Goal: Book appointment/travel/reservation

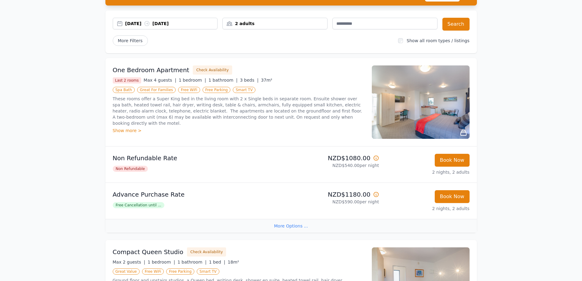
click at [148, 127] on div "Show more >" at bounding box center [239, 130] width 252 height 6
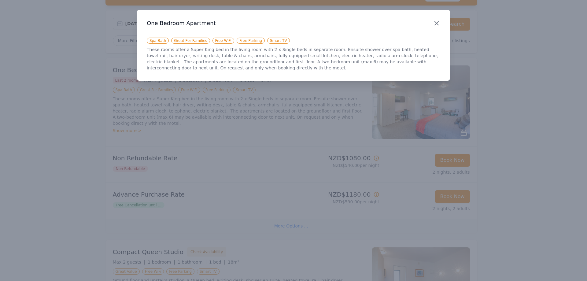
click at [437, 24] on icon "button" at bounding box center [436, 23] width 7 height 7
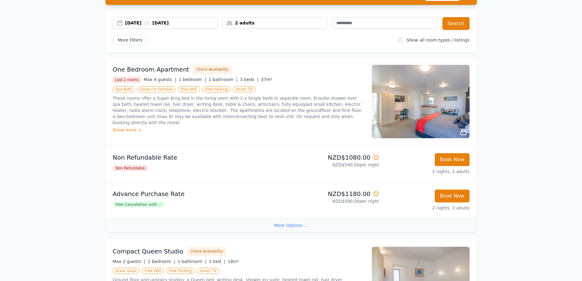
scroll to position [92, 0]
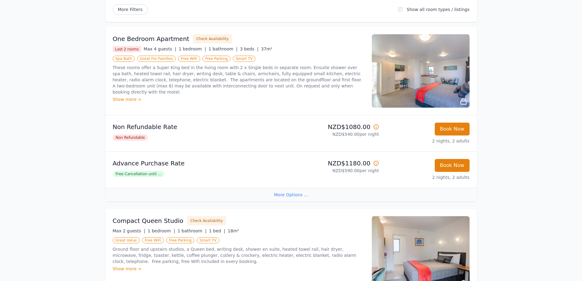
click at [455, 87] on img at bounding box center [421, 70] width 98 height 73
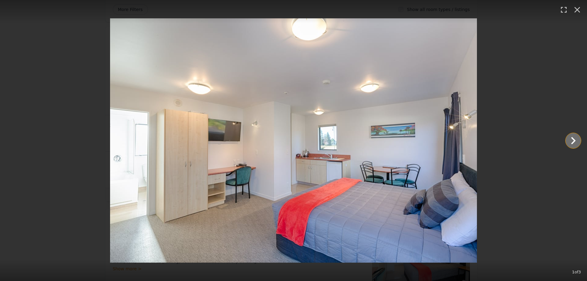
click at [566, 138] on icon "Show slide 2 of 3" at bounding box center [573, 140] width 15 height 15
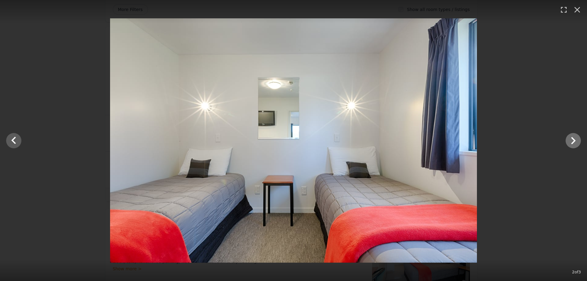
click at [465, 138] on img at bounding box center [293, 140] width 367 height 244
click at [577, 136] on icon "Show slide 3 of 3" at bounding box center [573, 140] width 15 height 15
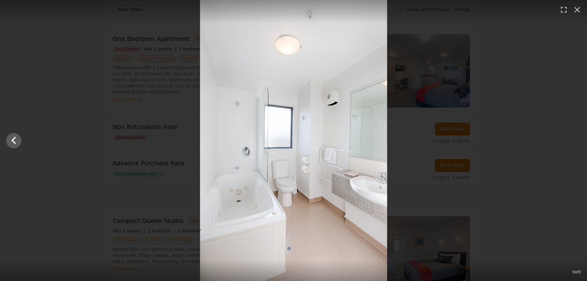
click at [577, 136] on div at bounding box center [293, 140] width 587 height 281
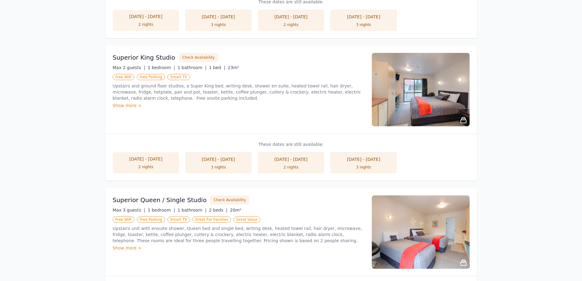
scroll to position [520, 0]
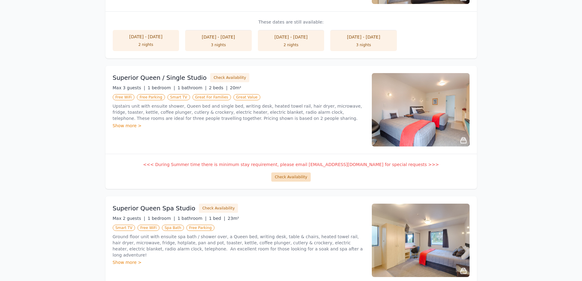
click at [291, 175] on button "Check Availability" at bounding box center [290, 176] width 39 height 9
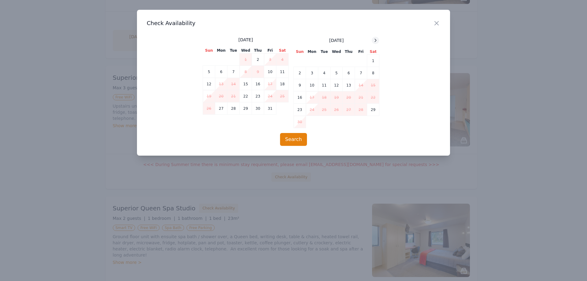
click at [374, 41] on icon at bounding box center [375, 40] width 5 height 5
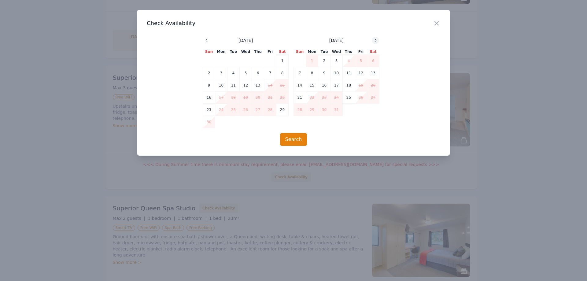
click at [374, 41] on icon at bounding box center [375, 40] width 5 height 5
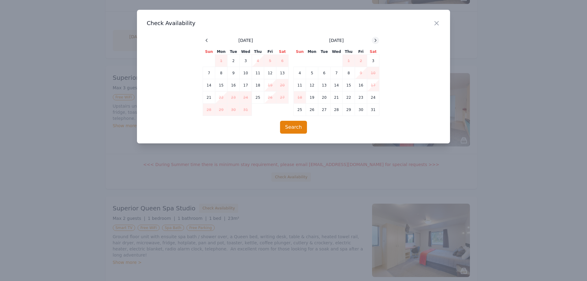
click at [374, 41] on icon at bounding box center [375, 40] width 5 height 5
click at [440, 25] on icon "button" at bounding box center [436, 23] width 7 height 7
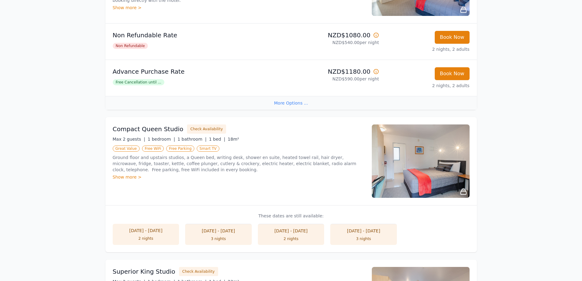
scroll to position [0, 0]
